Goal: Download file/media

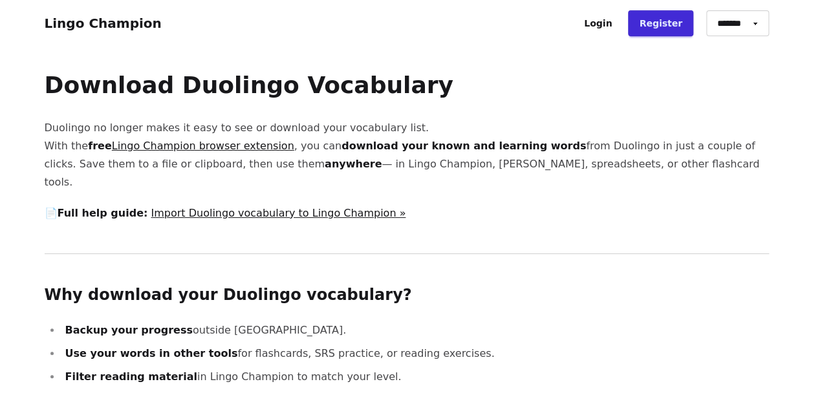
click at [184, 145] on link "Lingo Champion browser extension" at bounding box center [203, 146] width 182 height 12
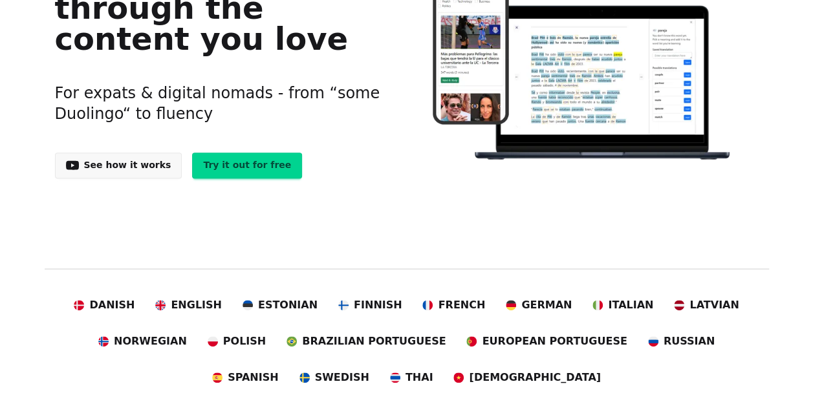
scroll to position [169, 0]
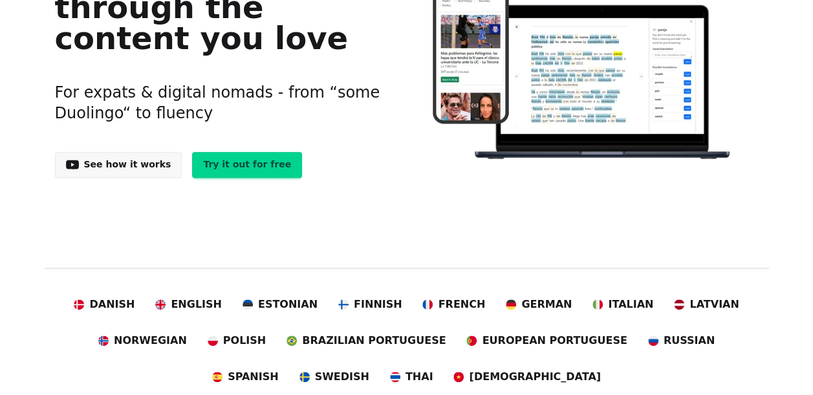
click at [130, 339] on span "Norwegian" at bounding box center [150, 341] width 73 height 16
